Goal: Task Accomplishment & Management: Use online tool/utility

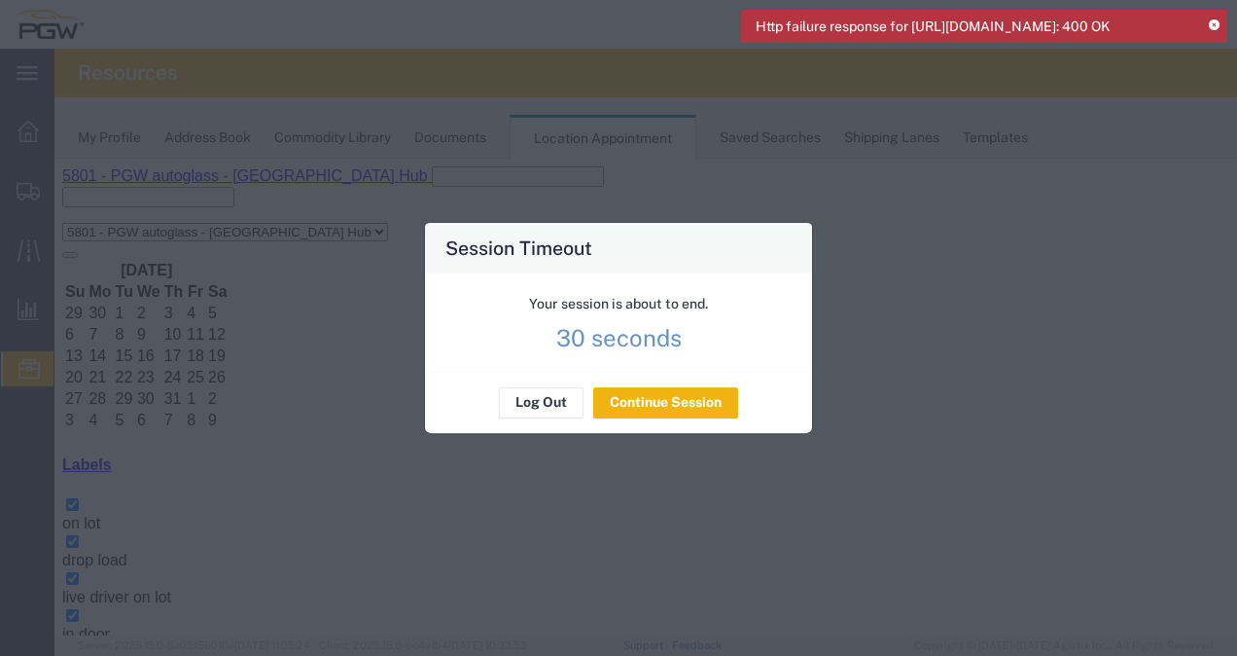
scroll to position [144, 0]
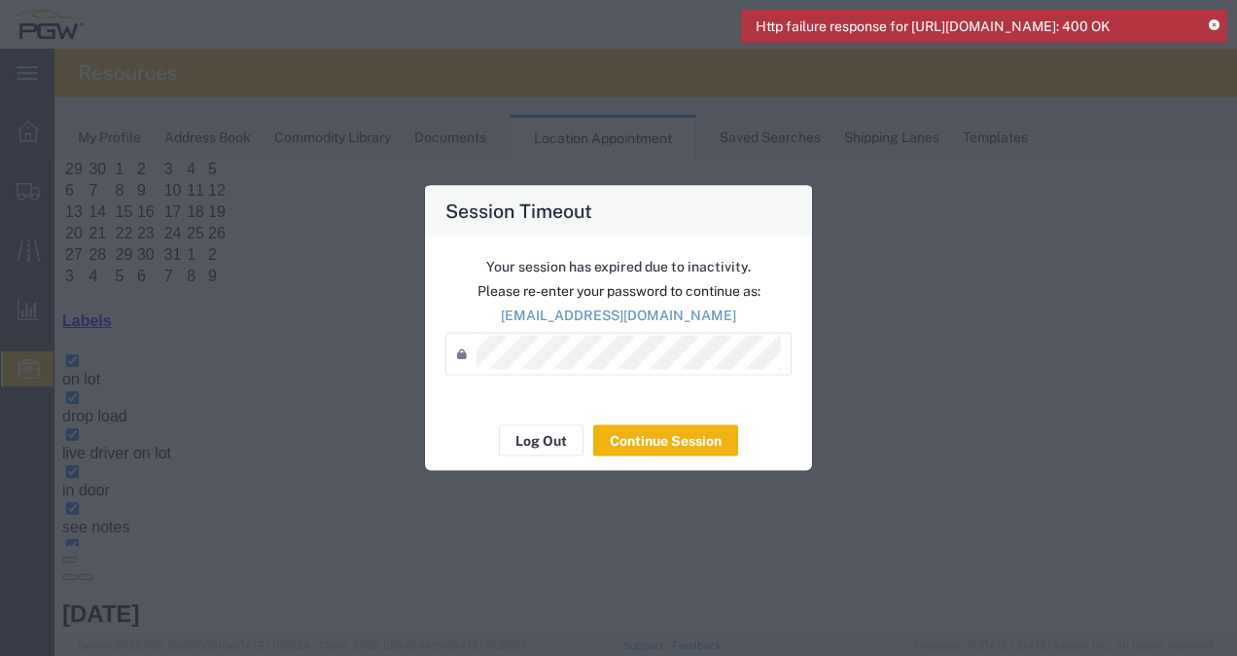
click at [697, 416] on div "Log Out Continue Session" at bounding box center [618, 439] width 387 height 61
click at [474, 329] on div "Your session has expired due to inactivity. Please re-enter your password to co…" at bounding box center [618, 322] width 387 height 173
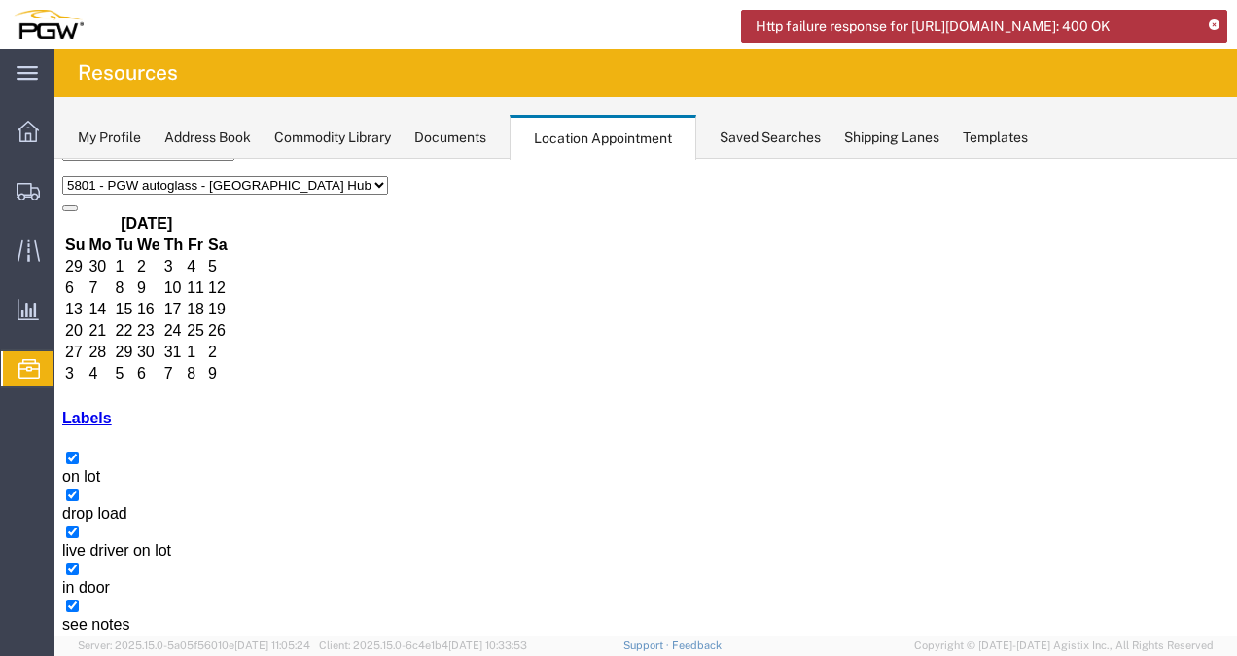
scroll to position [0, 0]
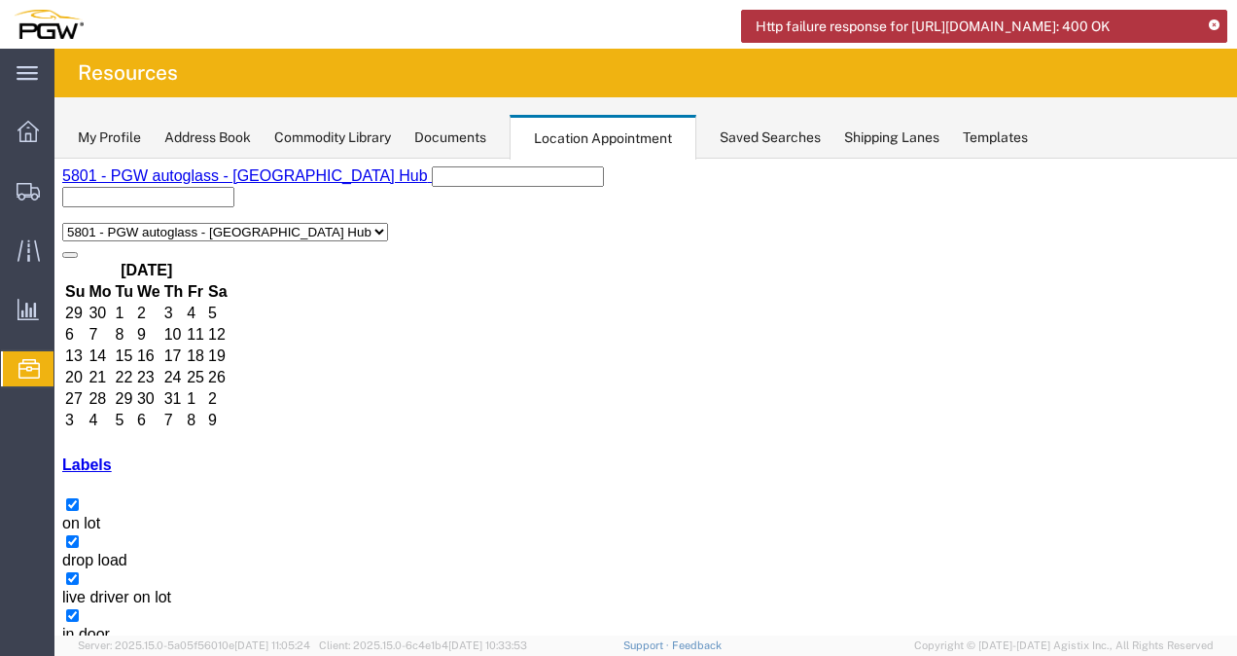
select select "1"
select select
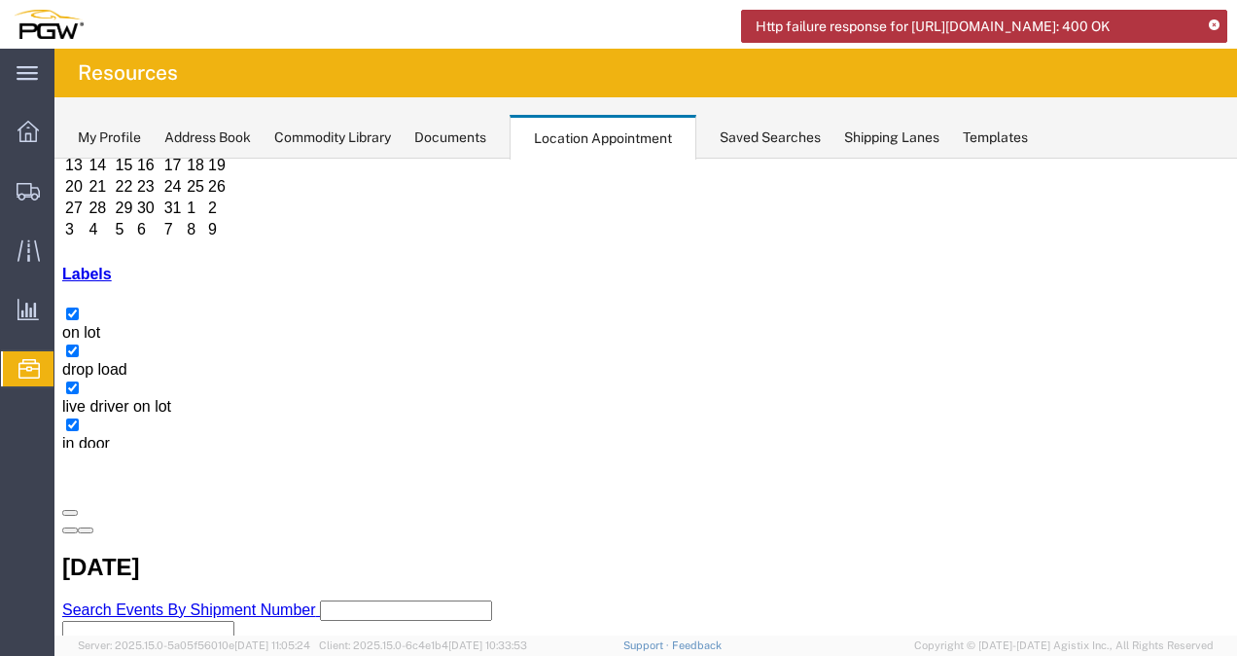
scroll to position [195, 0]
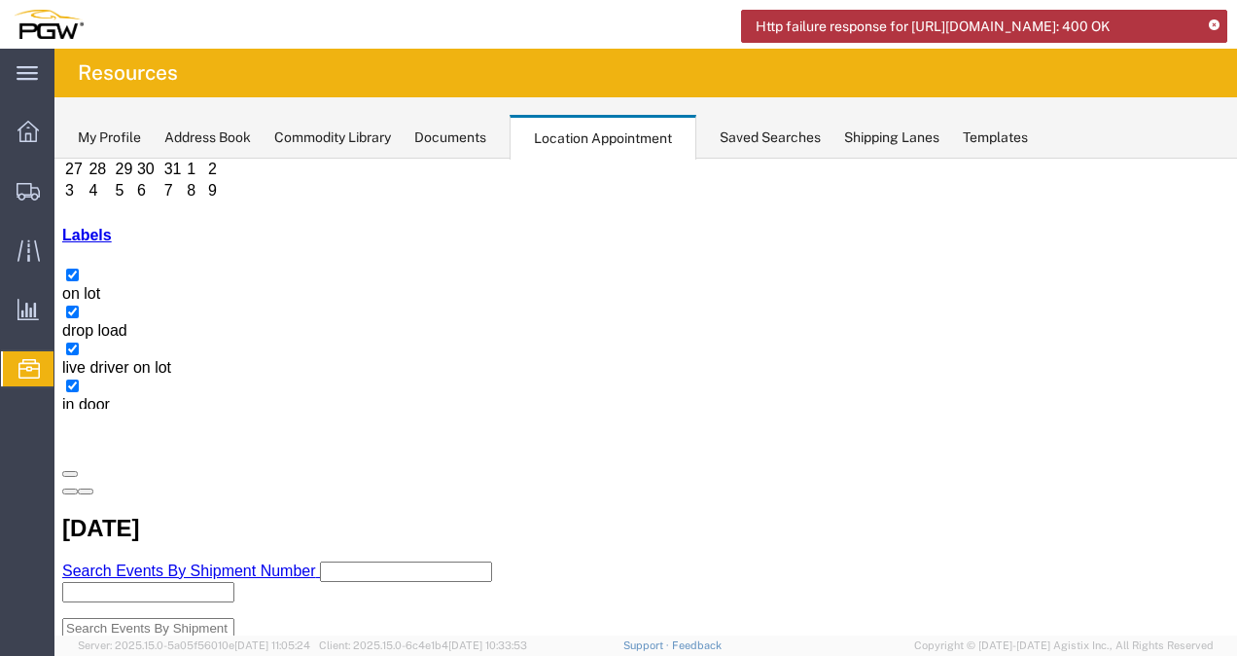
scroll to position [249, 0]
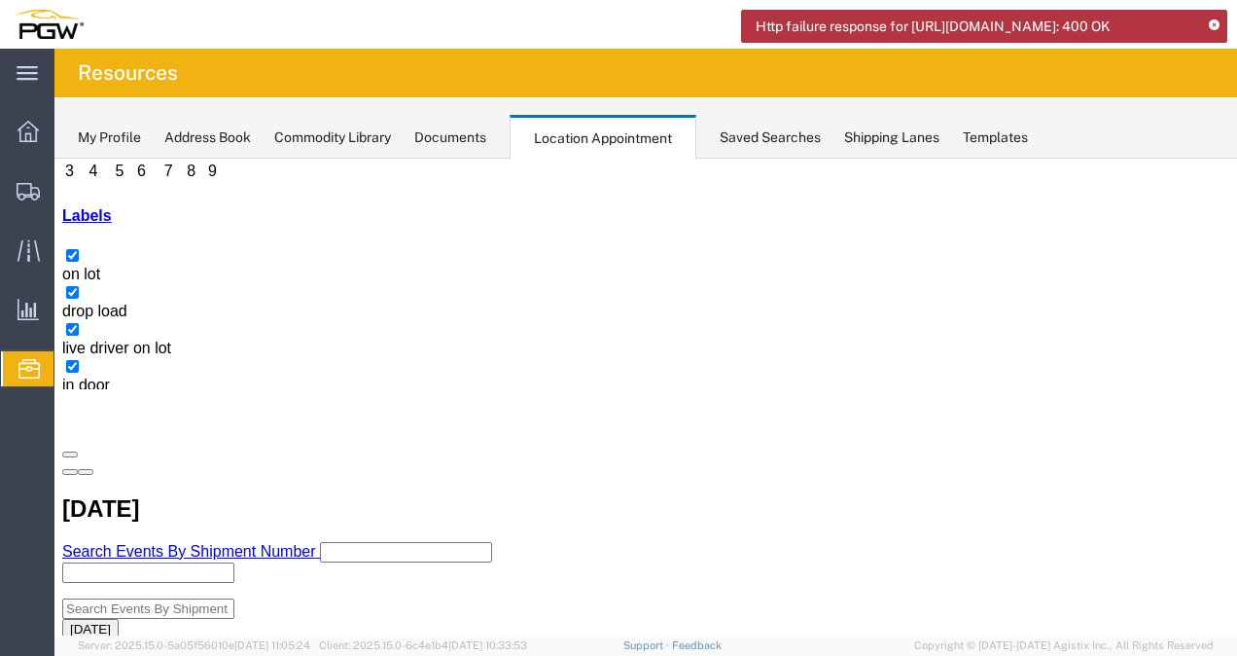
drag, startPoint x: 656, startPoint y: 370, endPoint x: 905, endPoint y: 404, distance: 252.3
drag, startPoint x: 905, startPoint y: 404, endPoint x: 1054, endPoint y: 387, distance: 149.7
select select "1"
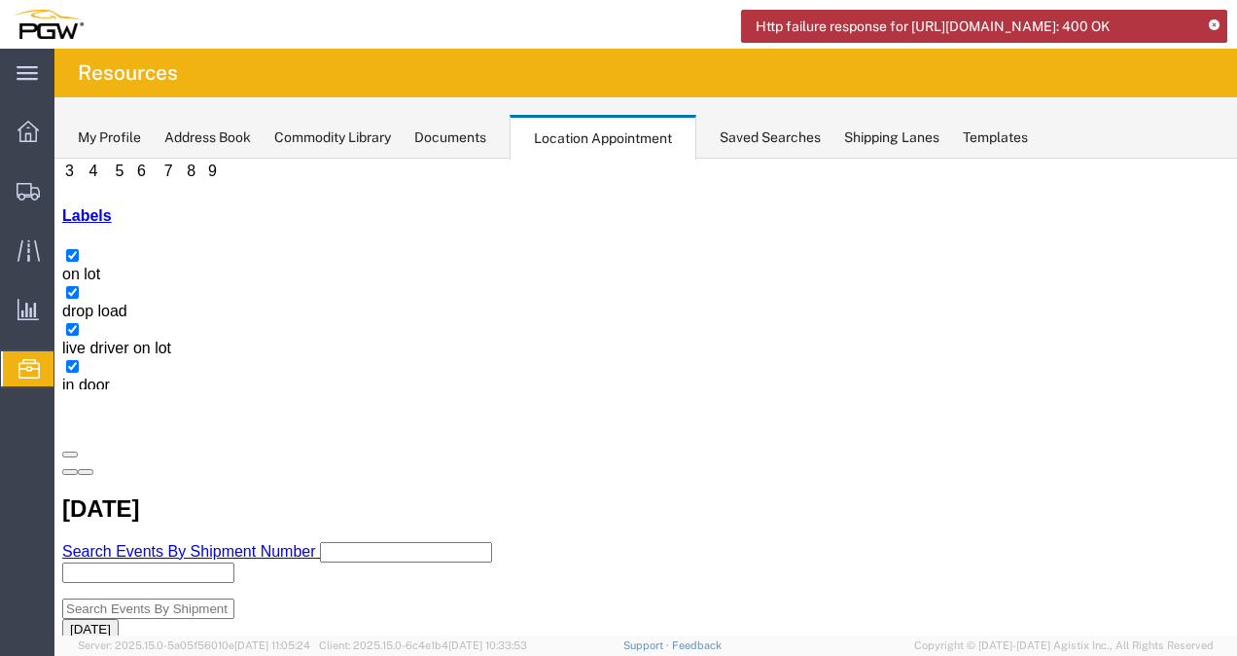
select select
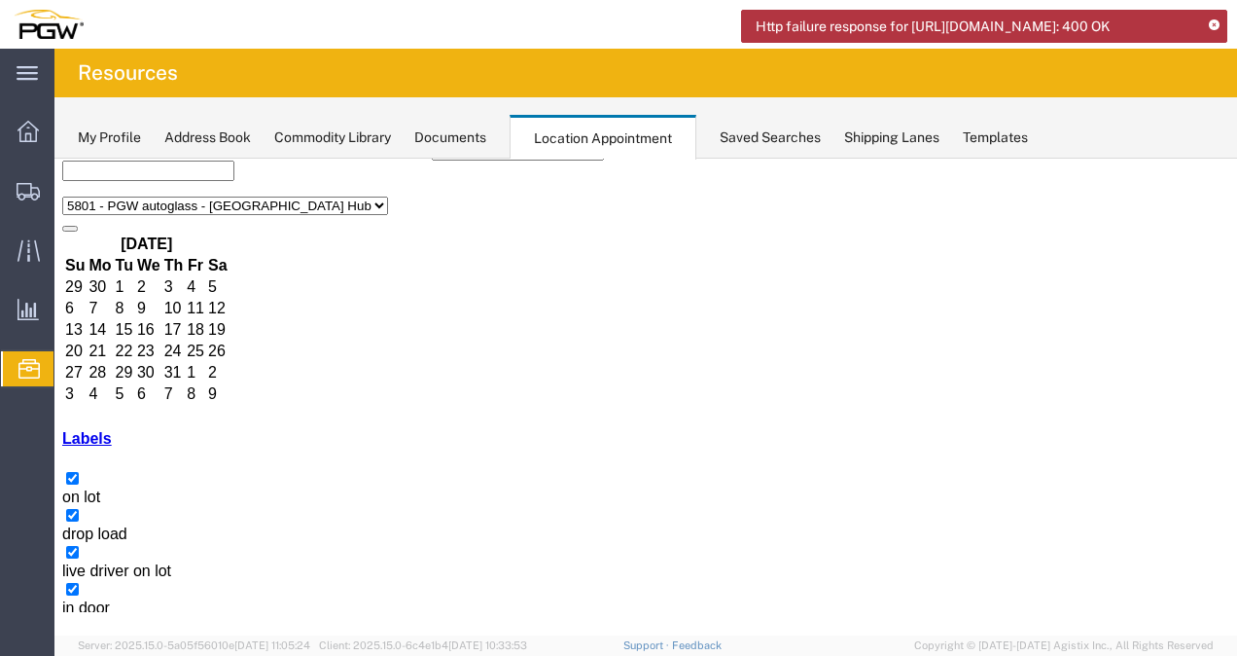
scroll to position [0, 0]
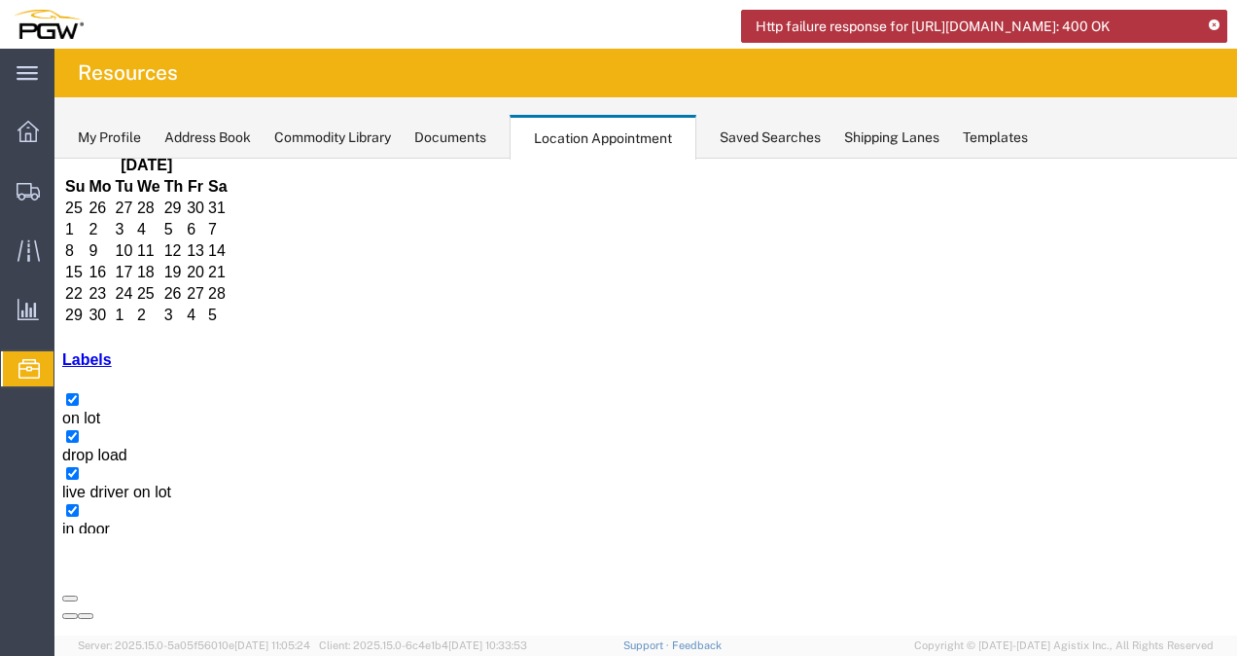
scroll to position [111, 0]
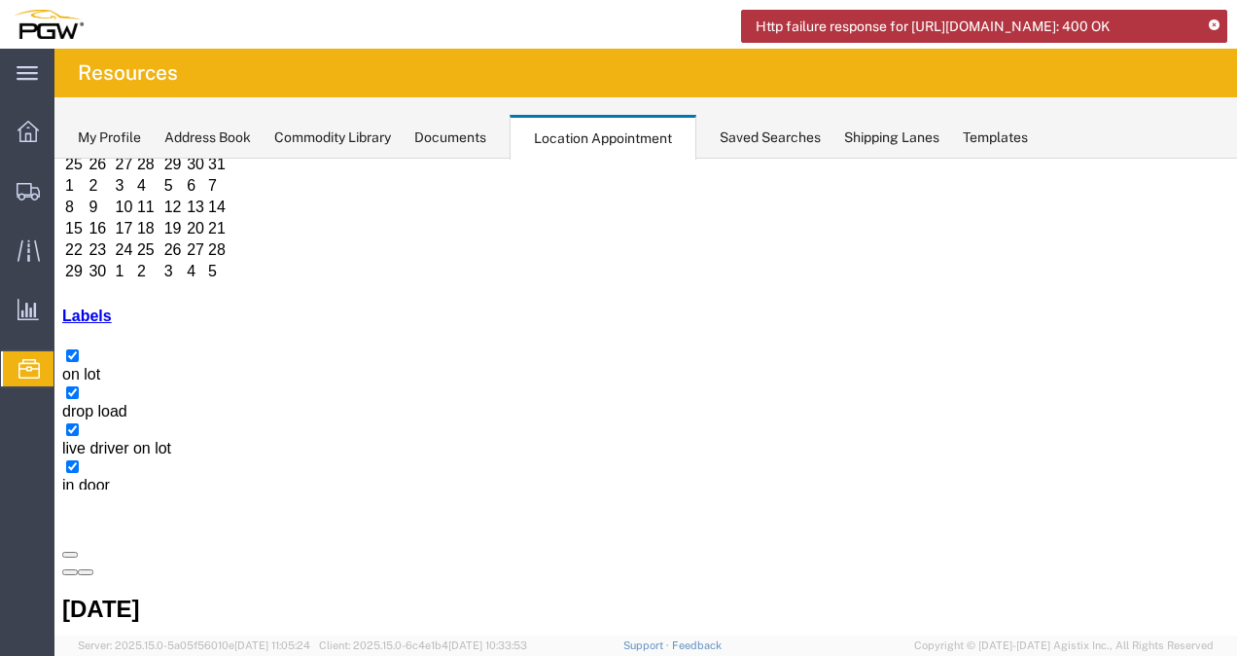
scroll to position [173, 0]
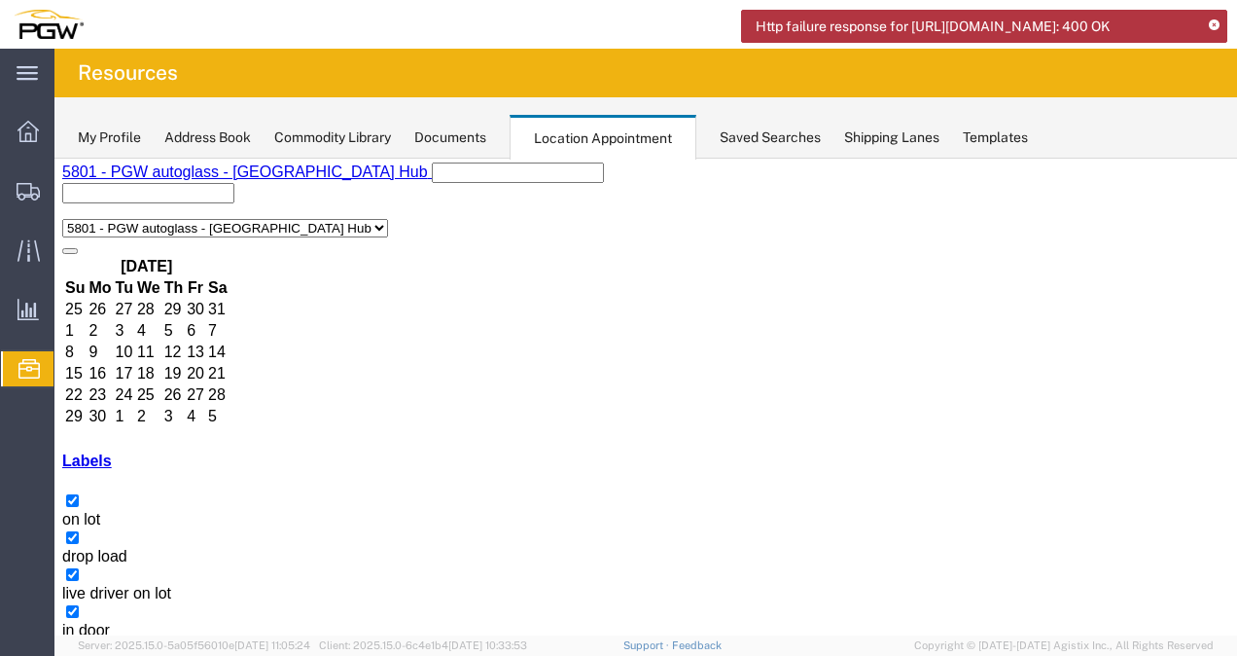
scroll to position [0, 0]
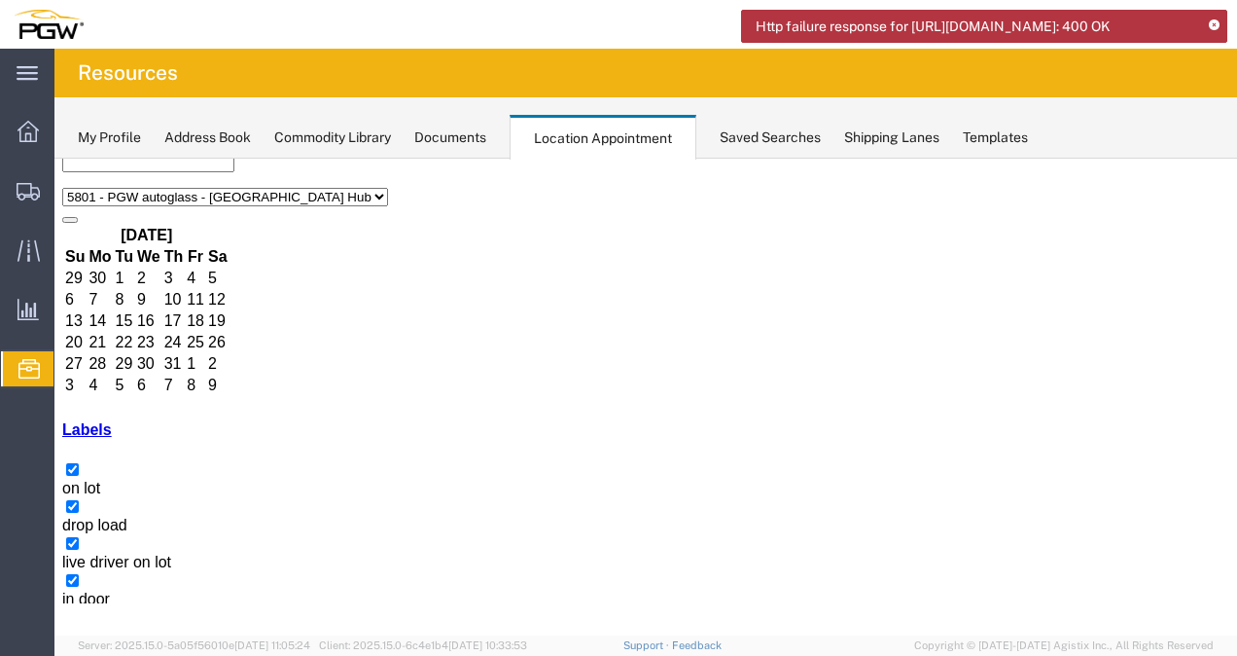
scroll to position [97, 0]
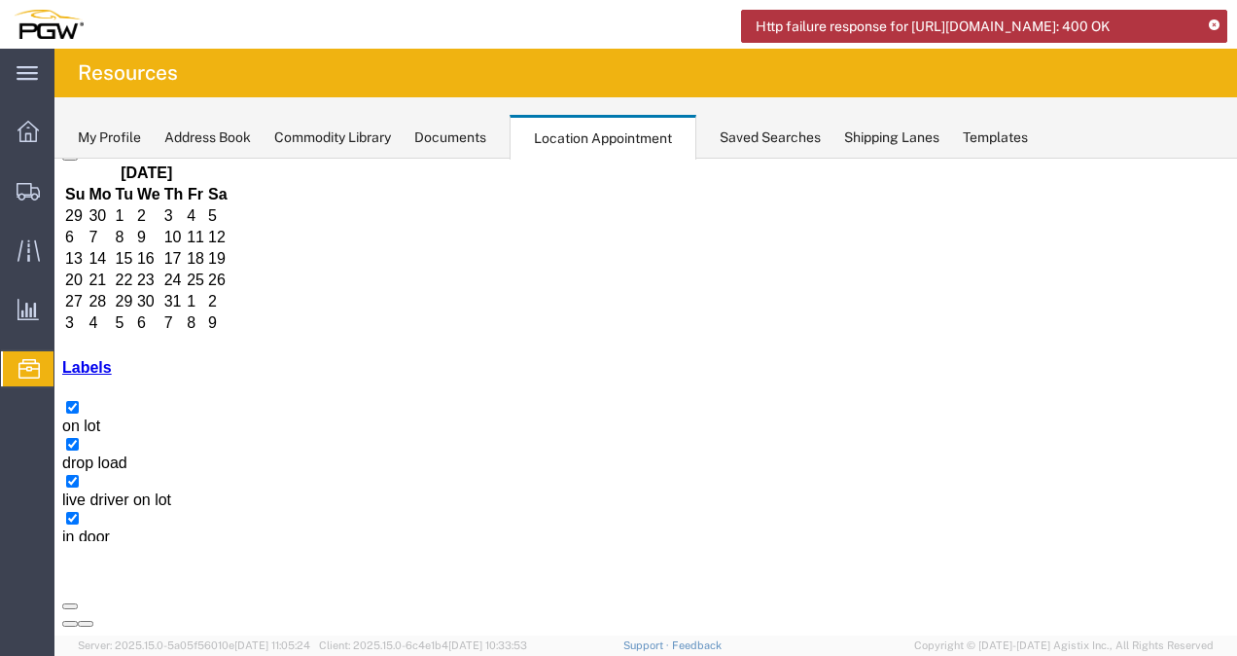
select select "1"
select select
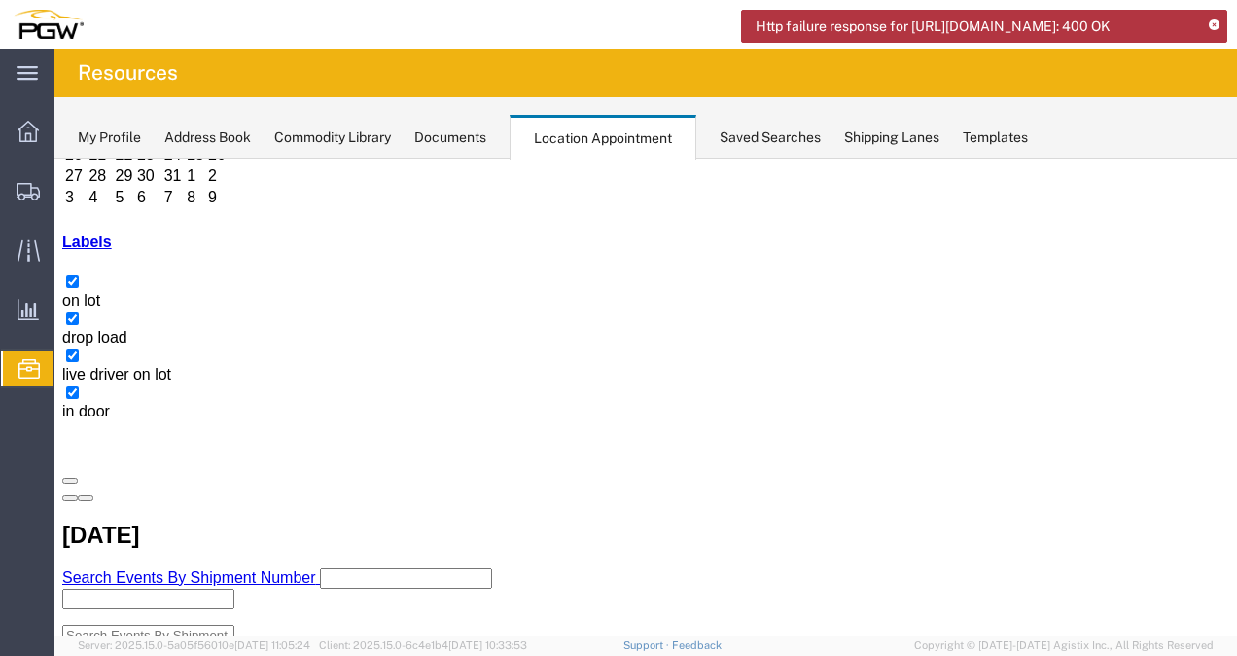
scroll to position [249, 0]
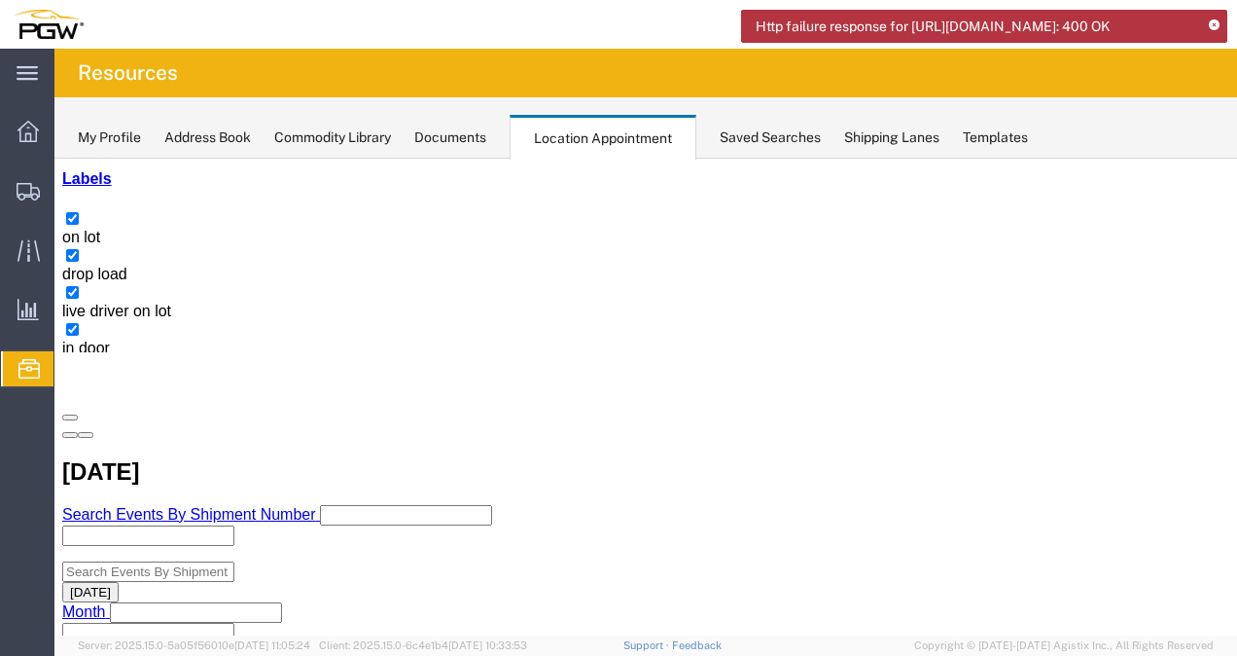
scroll to position [311, 0]
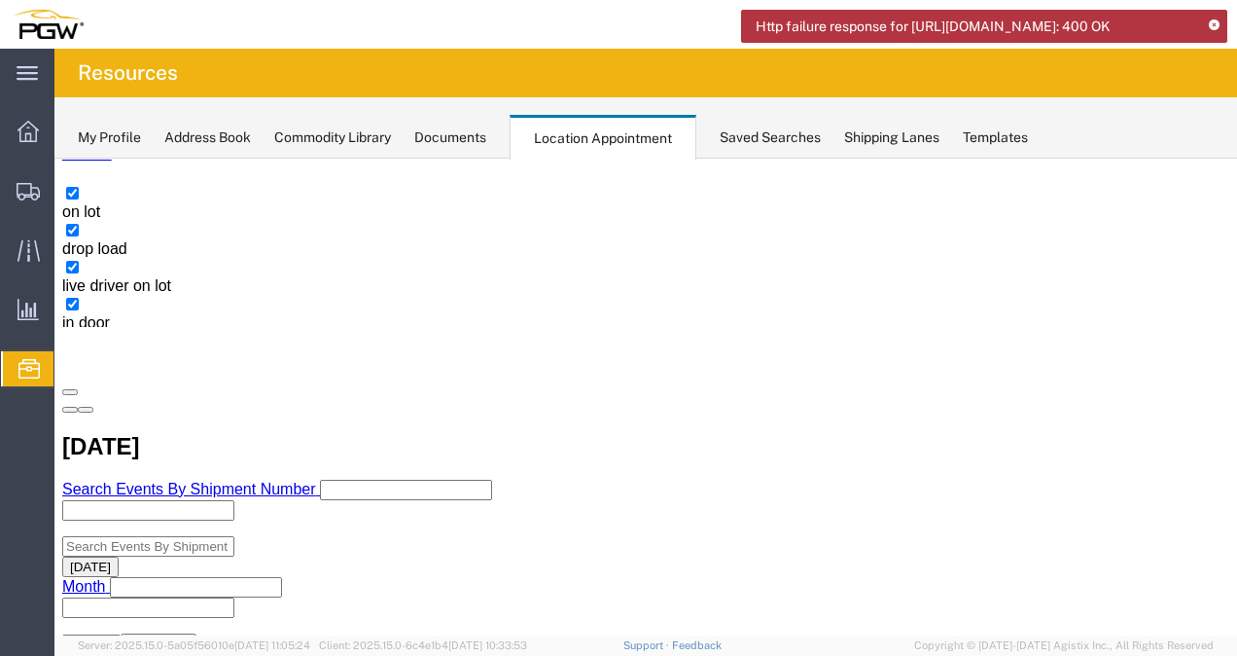
drag, startPoint x: 669, startPoint y: 423, endPoint x: 652, endPoint y: 418, distance: 18.2
select select "1"
select select
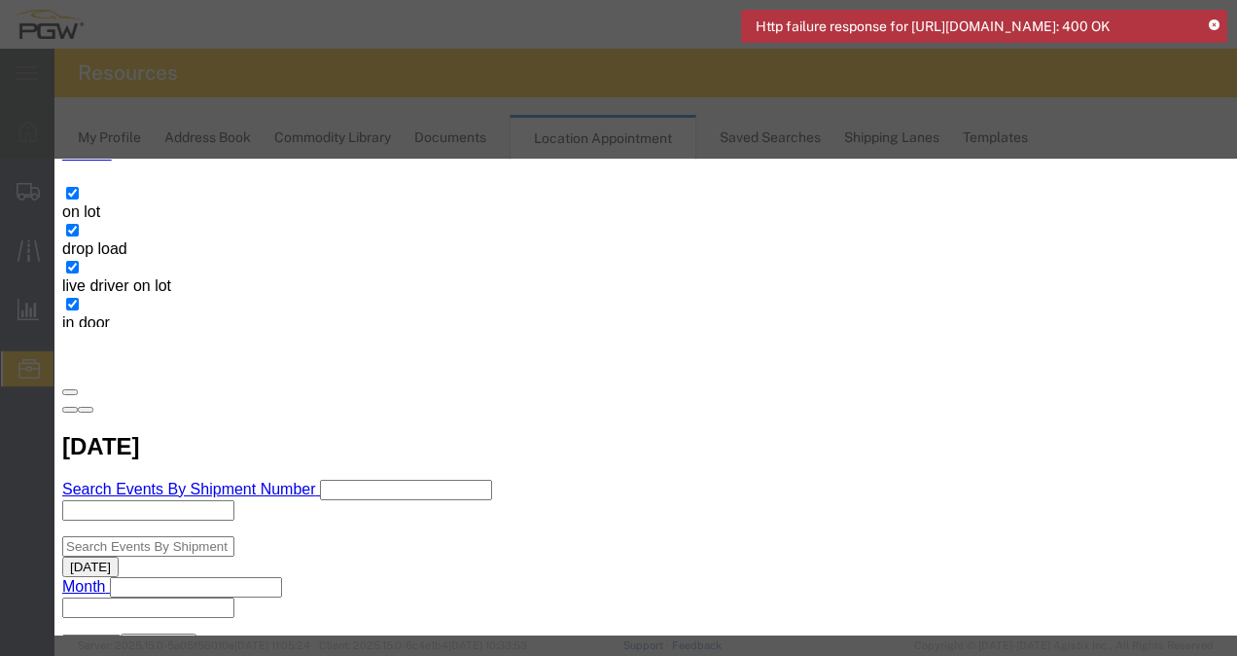
type input "XPO"
type input "8:00 AM"
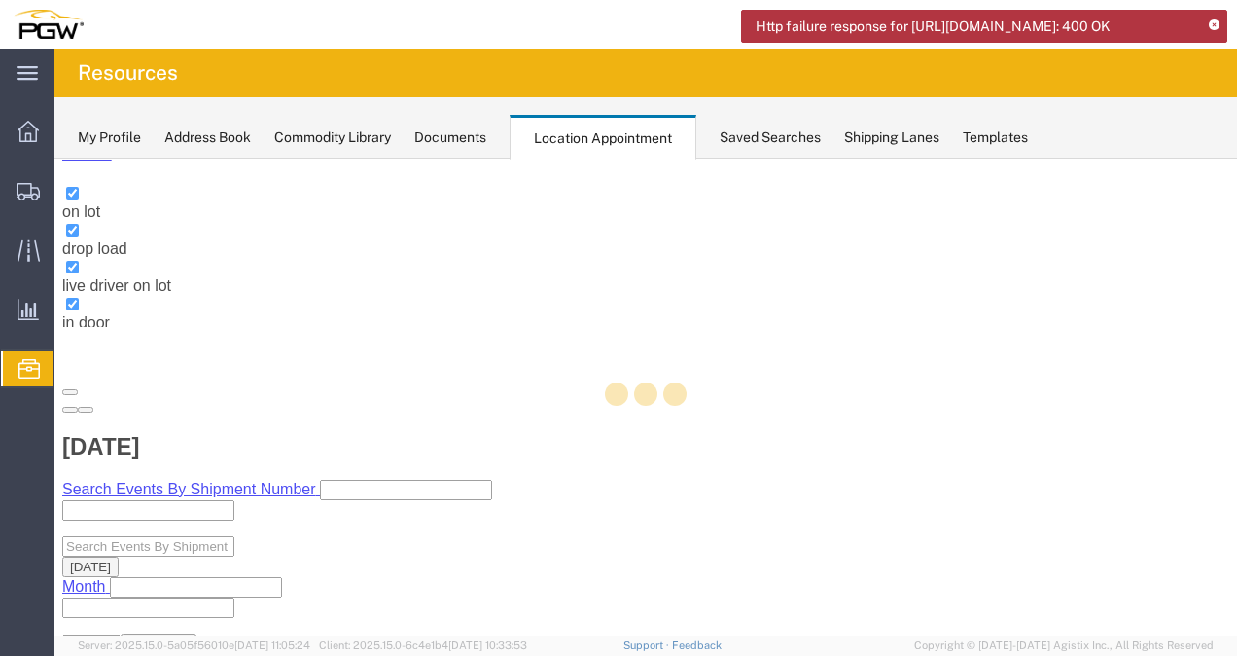
scroll to position [5, 0]
